Goal: Find specific page/section: Find specific page/section

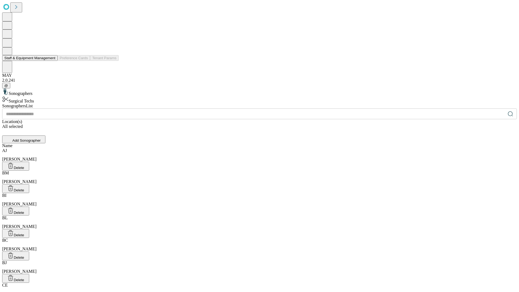
click at [52, 61] on button "Staff & Equipment Management" at bounding box center [29, 58] width 55 height 6
